Goal: Check status

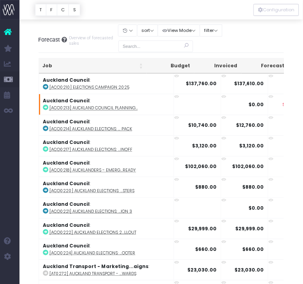
click at [227, 9] on div at bounding box center [151, 9] width 303 height 19
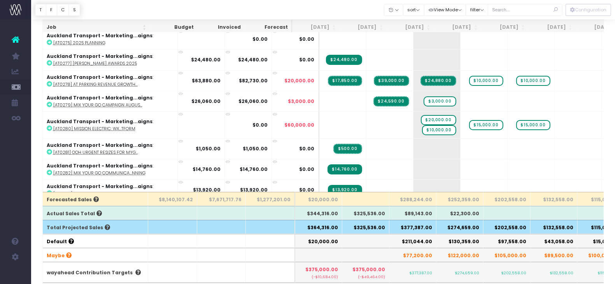
scroll to position [74, 0]
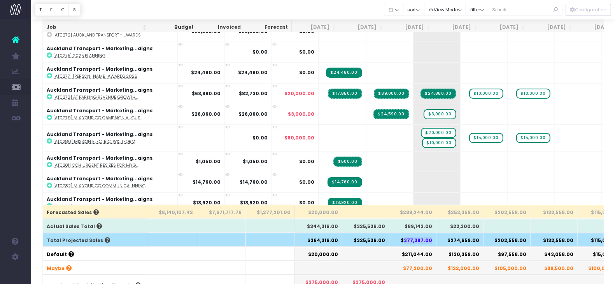
drag, startPoint x: 407, startPoint y: 240, endPoint x: 434, endPoint y: 240, distance: 27.2
click at [434, 240] on th "$377,387.00" at bounding box center [412, 240] width 47 height 14
click at [399, 238] on th "$377,387.00" at bounding box center [412, 240] width 47 height 14
click at [406, 237] on th "$377,387.00" at bounding box center [412, 240] width 47 height 14
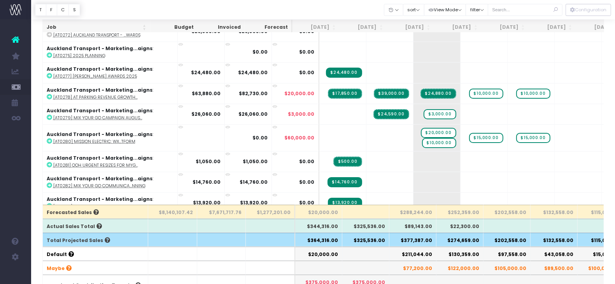
click at [418, 239] on th "$377,387.00" at bounding box center [412, 240] width 47 height 14
click at [465, 240] on th "$274,659.00" at bounding box center [460, 240] width 47 height 14
click at [511, 240] on th "$202,558.00" at bounding box center [507, 240] width 47 height 14
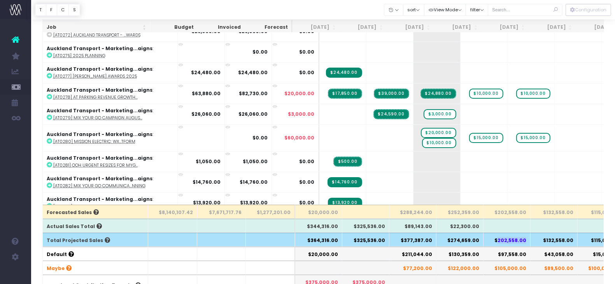
click at [511, 240] on th "$202,558.00" at bounding box center [507, 240] width 47 height 14
click at [507, 11] on input "text" at bounding box center [525, 10] width 75 height 12
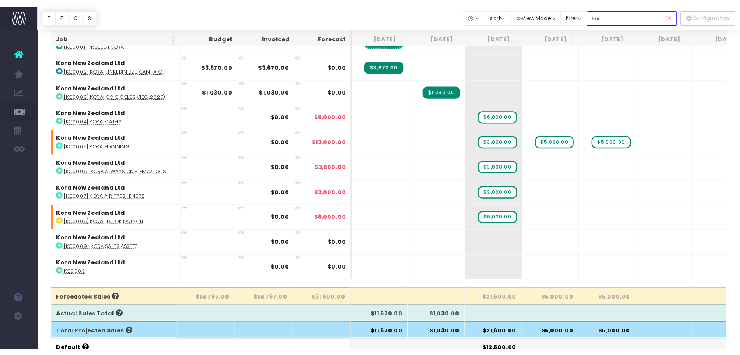
scroll to position [0, 0]
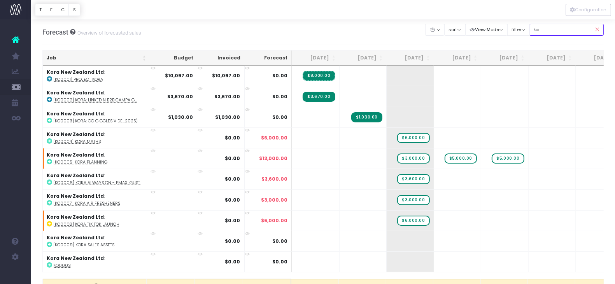
type input "kor"
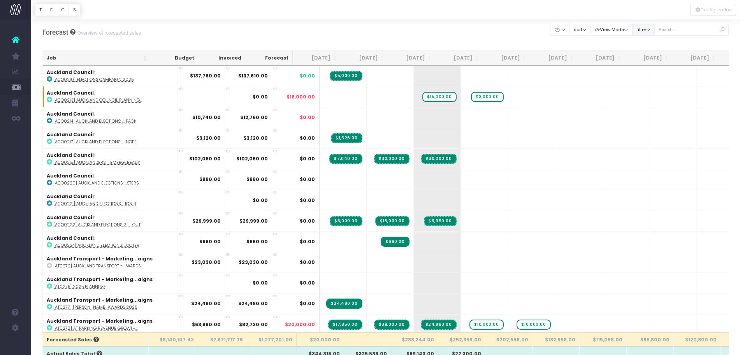
click at [645, 25] on button "filter" at bounding box center [643, 30] width 23 height 12
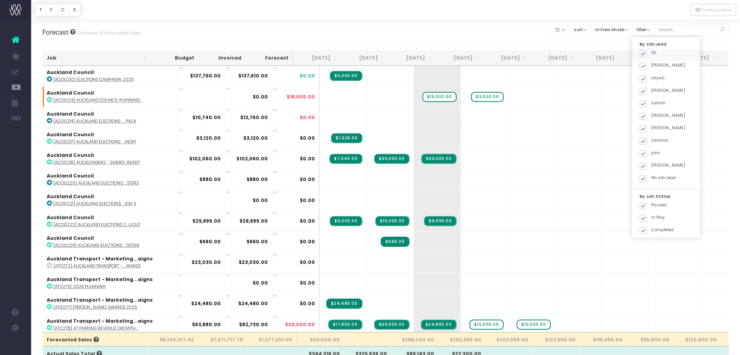
click at [644, 55] on span at bounding box center [642, 53] width 7 height 7
click at [651, 55] on input "All" at bounding box center [653, 52] width 5 height 5
checkbox input "false"
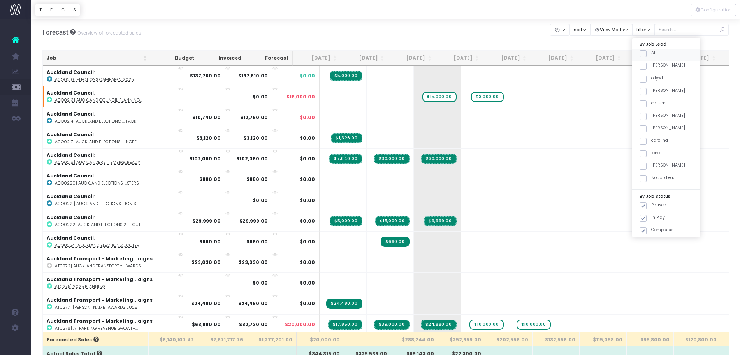
checkbox input "false"
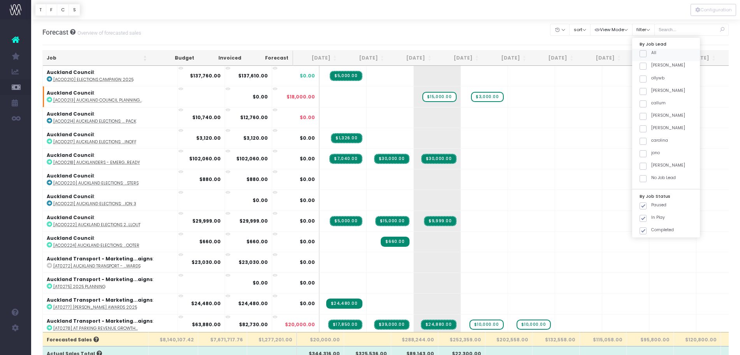
checkbox input "false"
click at [643, 93] on span at bounding box center [642, 91] width 7 height 7
click at [651, 93] on input "[PERSON_NAME]" at bounding box center [653, 90] width 5 height 5
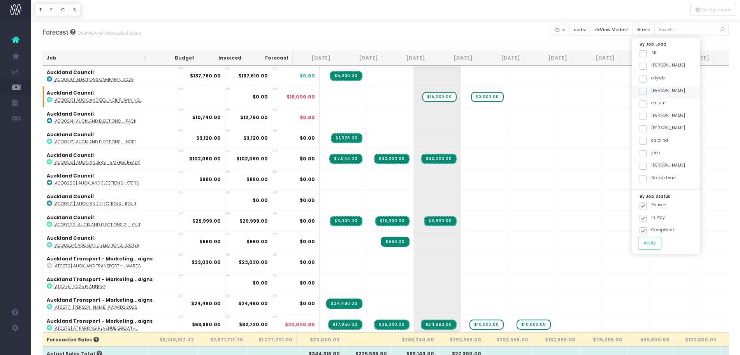
checkbox input "true"
click at [652, 247] on button "Apply" at bounding box center [649, 243] width 23 height 13
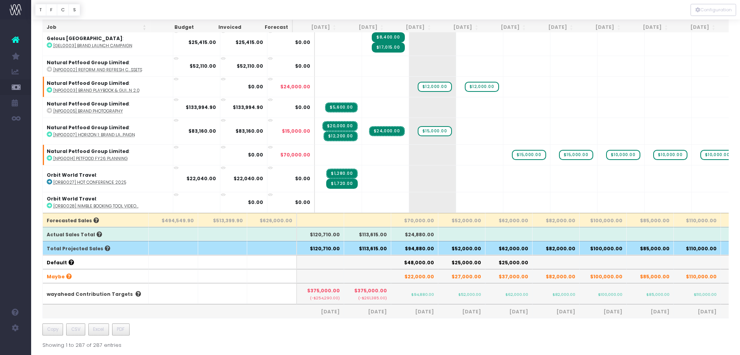
scroll to position [50, 0]
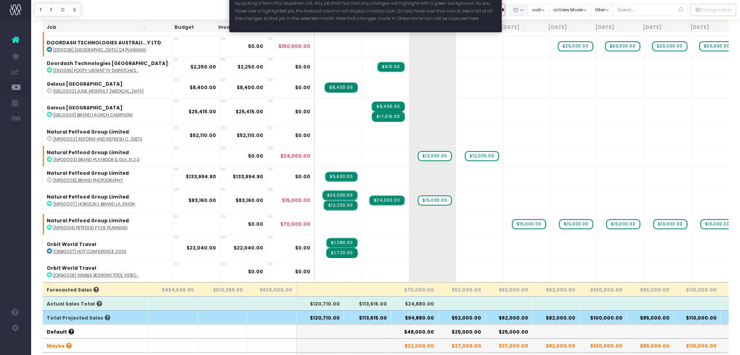
click at [517, 11] on button "button" at bounding box center [518, 10] width 19 height 12
click at [535, 60] on link "[DATE]" at bounding box center [533, 64] width 51 height 13
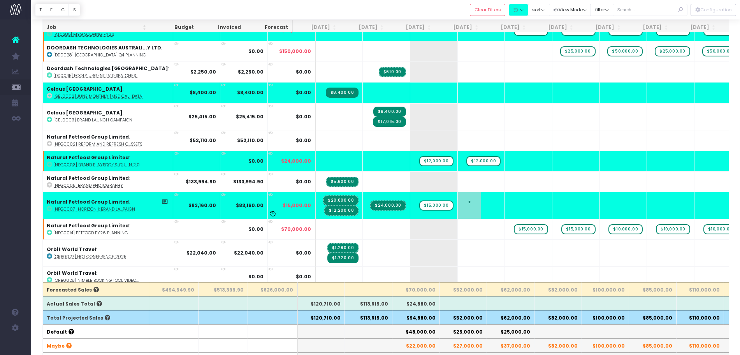
scroll to position [214, 0]
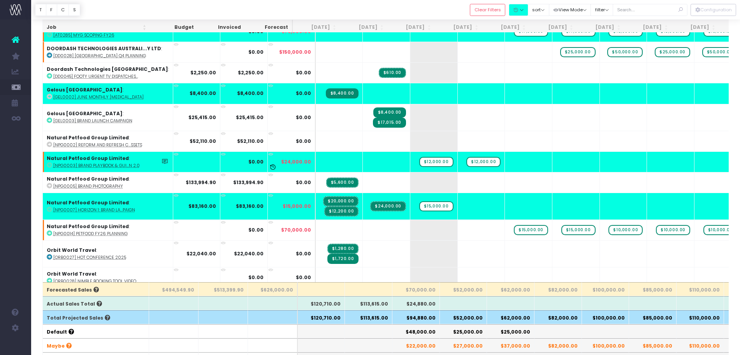
click at [107, 167] on abbr "[NPG0003] Brand Playbook & Gui...n 2.0" at bounding box center [96, 166] width 86 height 6
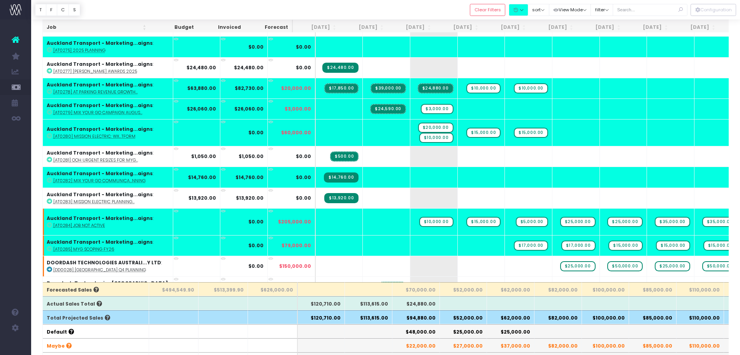
scroll to position [0, 0]
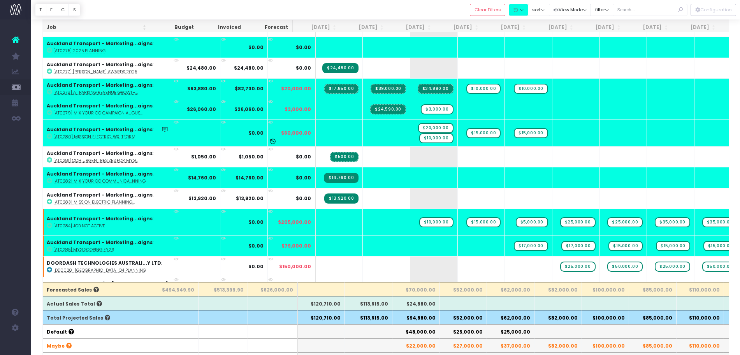
click at [115, 136] on abbr "[AT0280] Mission Electric: WX...tform" at bounding box center [94, 137] width 82 height 6
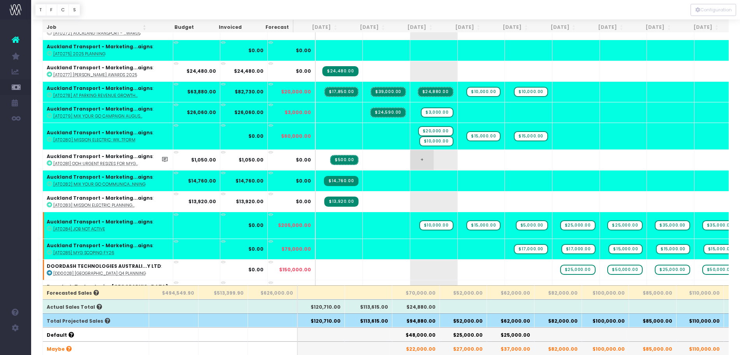
scroll to position [47, 0]
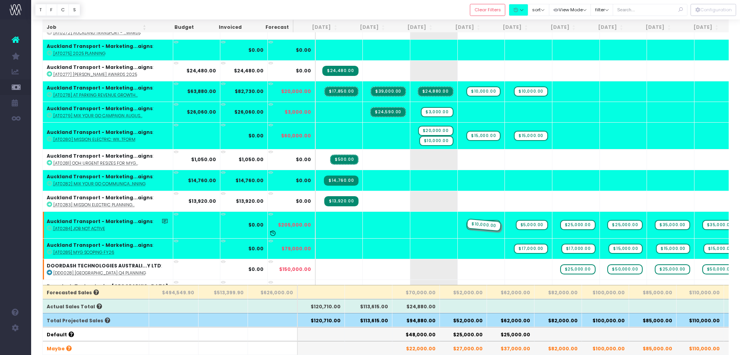
drag, startPoint x: 421, startPoint y: 225, endPoint x: 449, endPoint y: 236, distance: 30.1
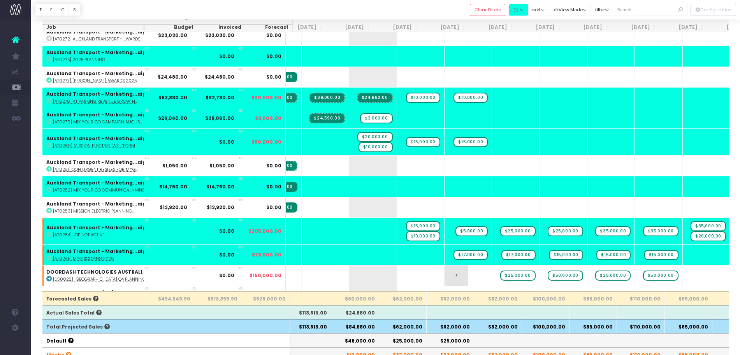
scroll to position [0, 0]
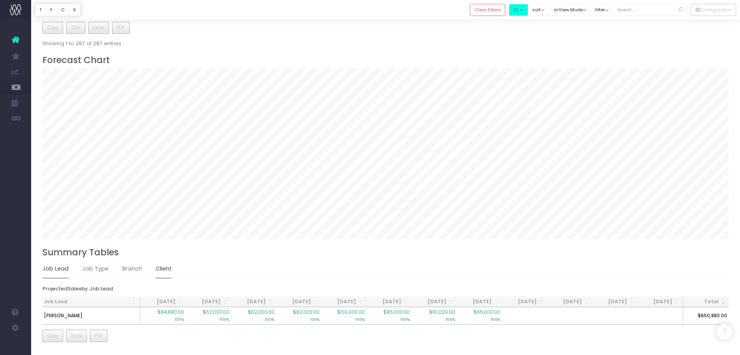
click at [160, 265] on link "Client" at bounding box center [164, 269] width 16 height 18
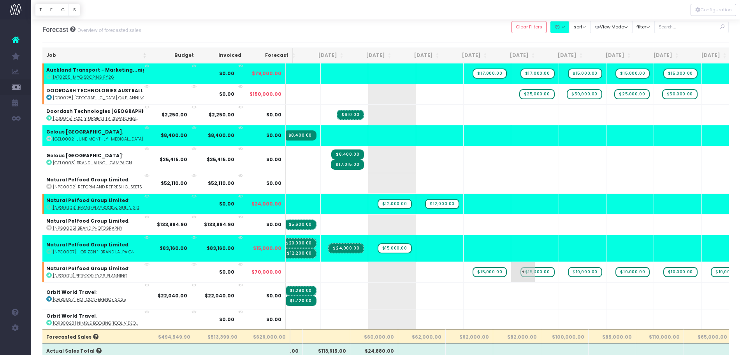
scroll to position [219, 29]
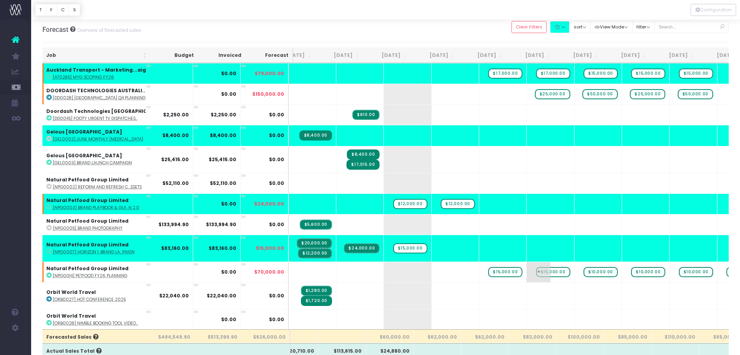
click at [443, 271] on td "+" at bounding box center [454, 271] width 47 height 21
